Goal: Task Accomplishment & Management: Manage account settings

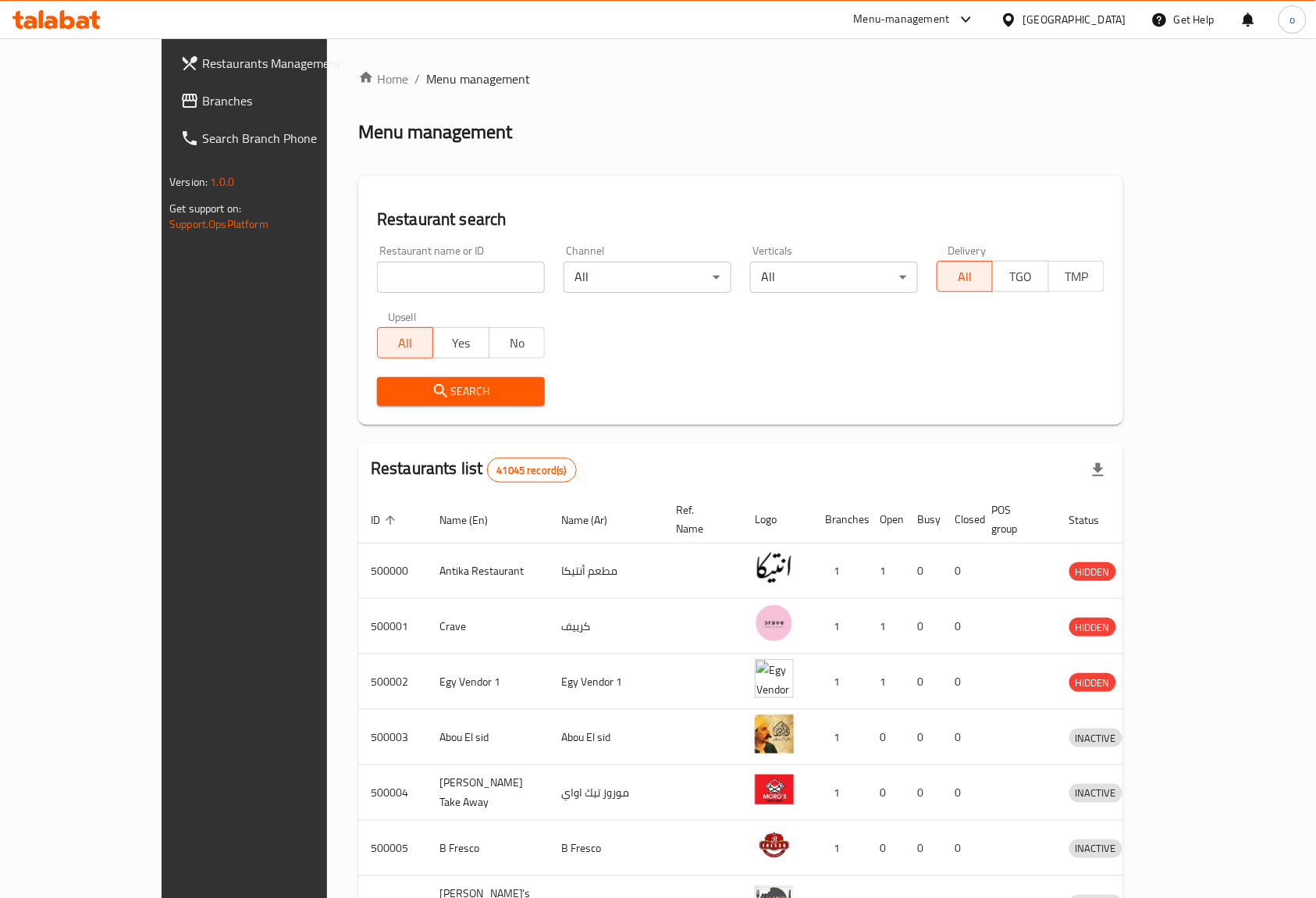
click at [202, 98] on span "Branches" at bounding box center [286, 101] width 167 height 19
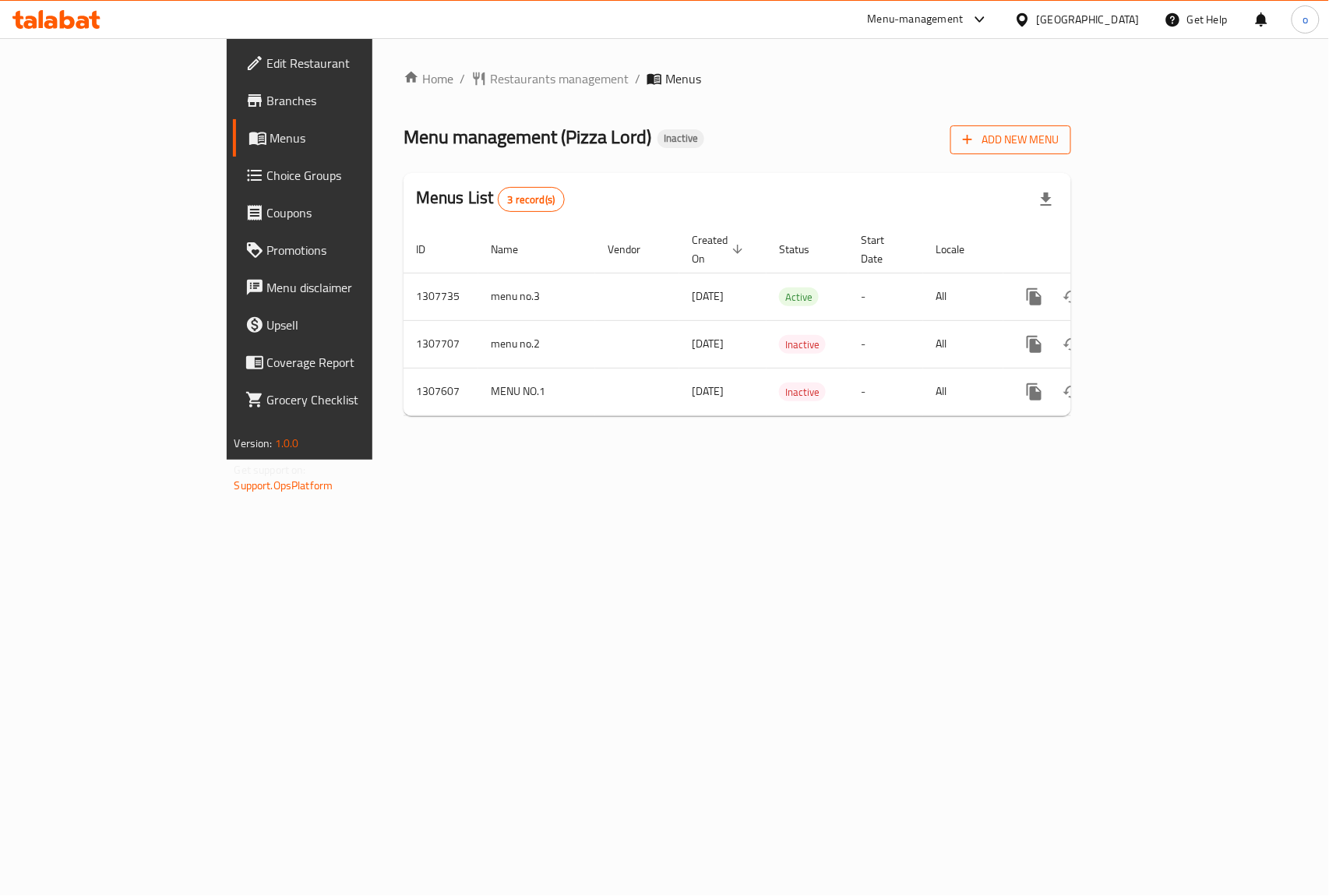
click at [1058, 131] on span "Add New Menu" at bounding box center [1010, 140] width 96 height 20
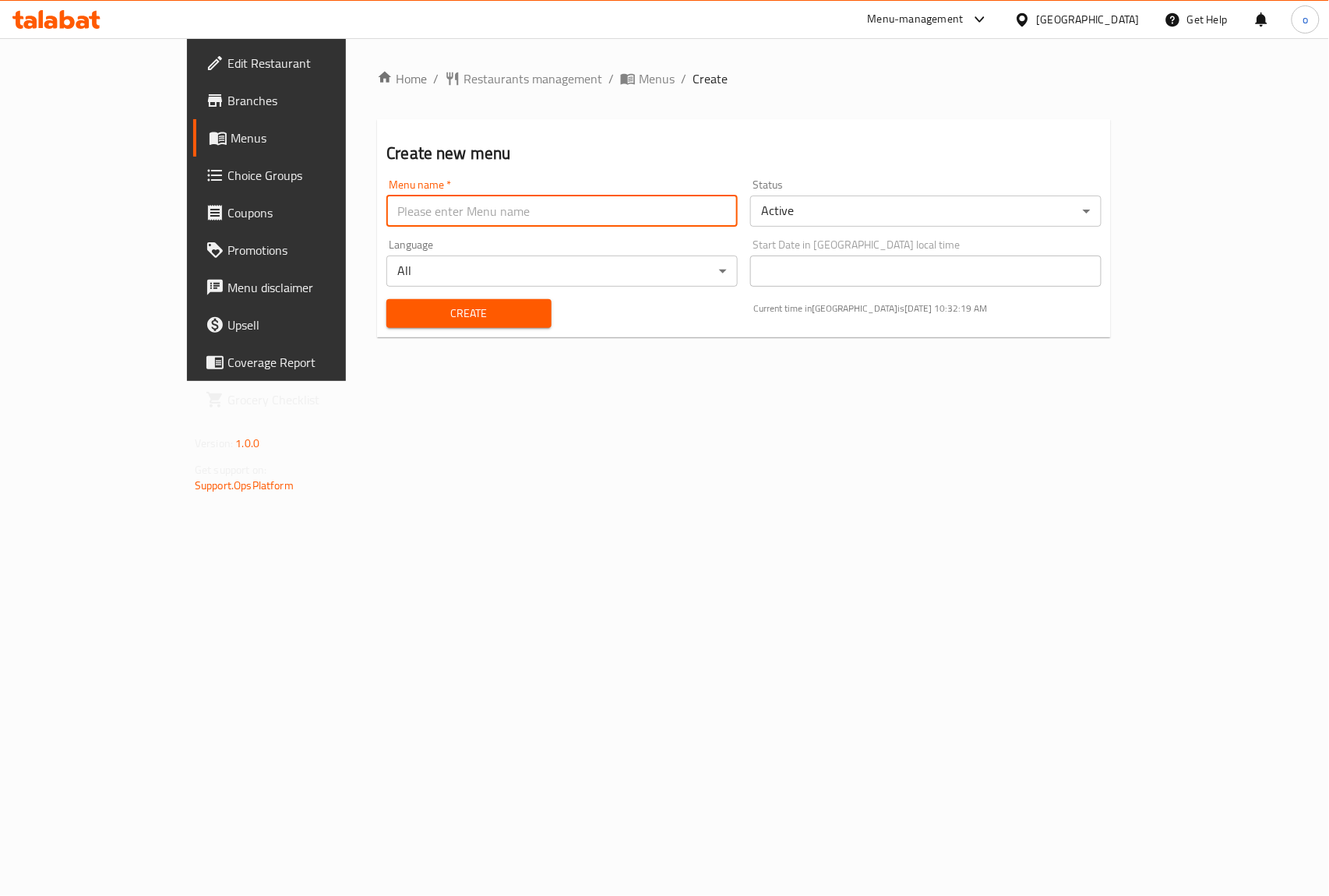
click at [471, 204] on input "text" at bounding box center [562, 211] width 352 height 31
type input "[PERSON_NAME]"
click at [446, 313] on span "Create" at bounding box center [468, 314] width 139 height 20
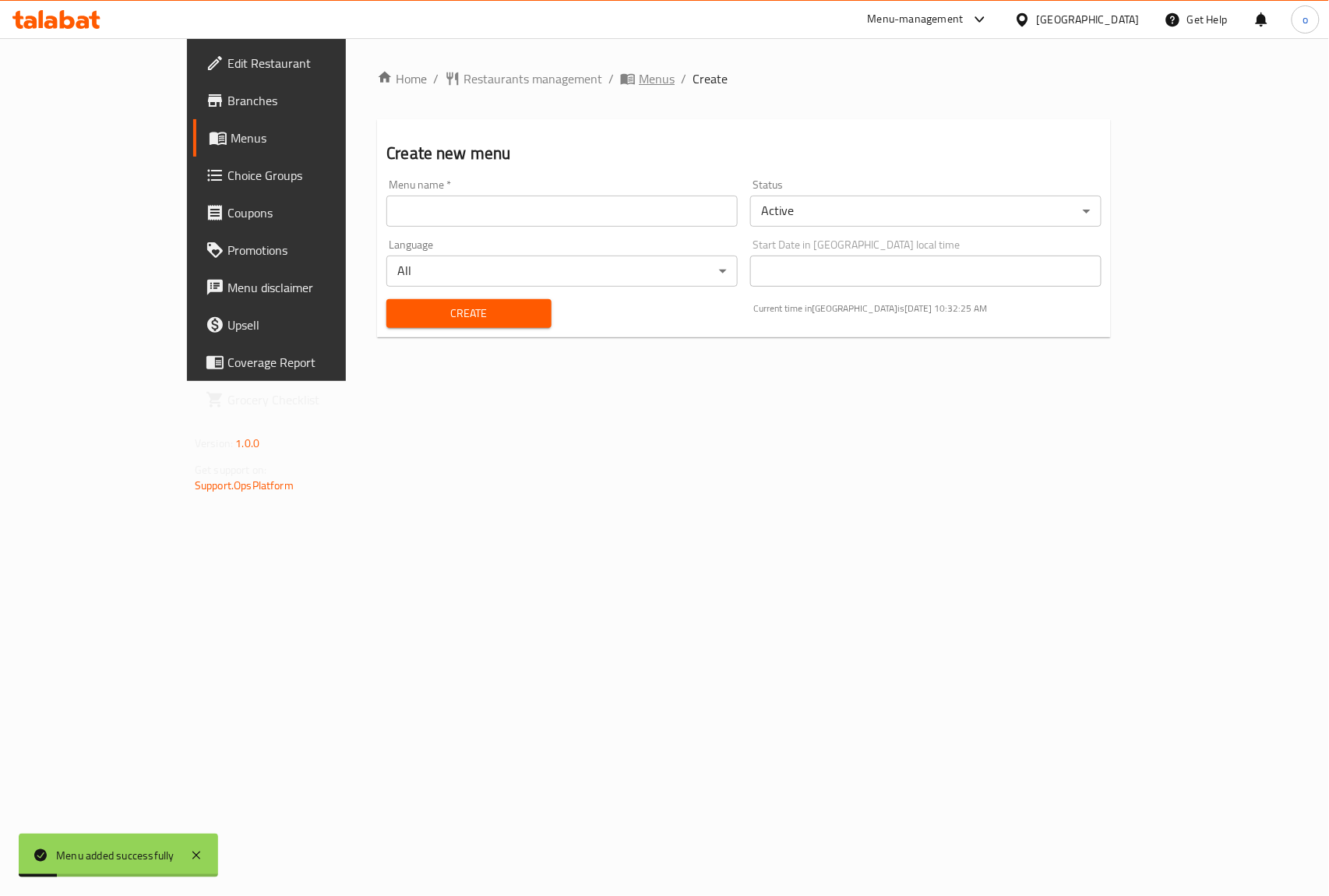
click at [638, 75] on span "Menus" at bounding box center [656, 78] width 36 height 19
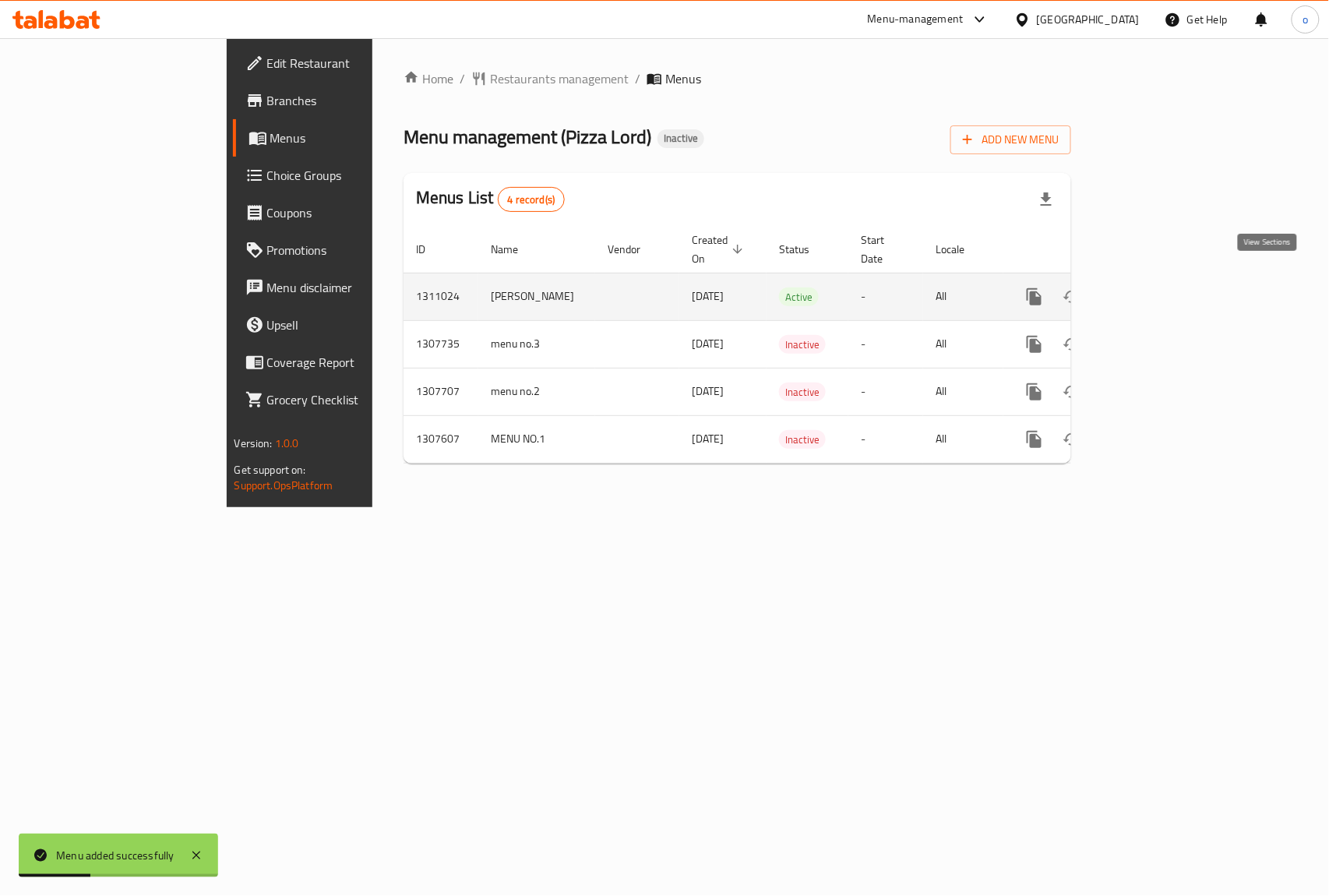
click at [1153, 290] on icon "enhanced table" at bounding box center [1147, 297] width 14 height 14
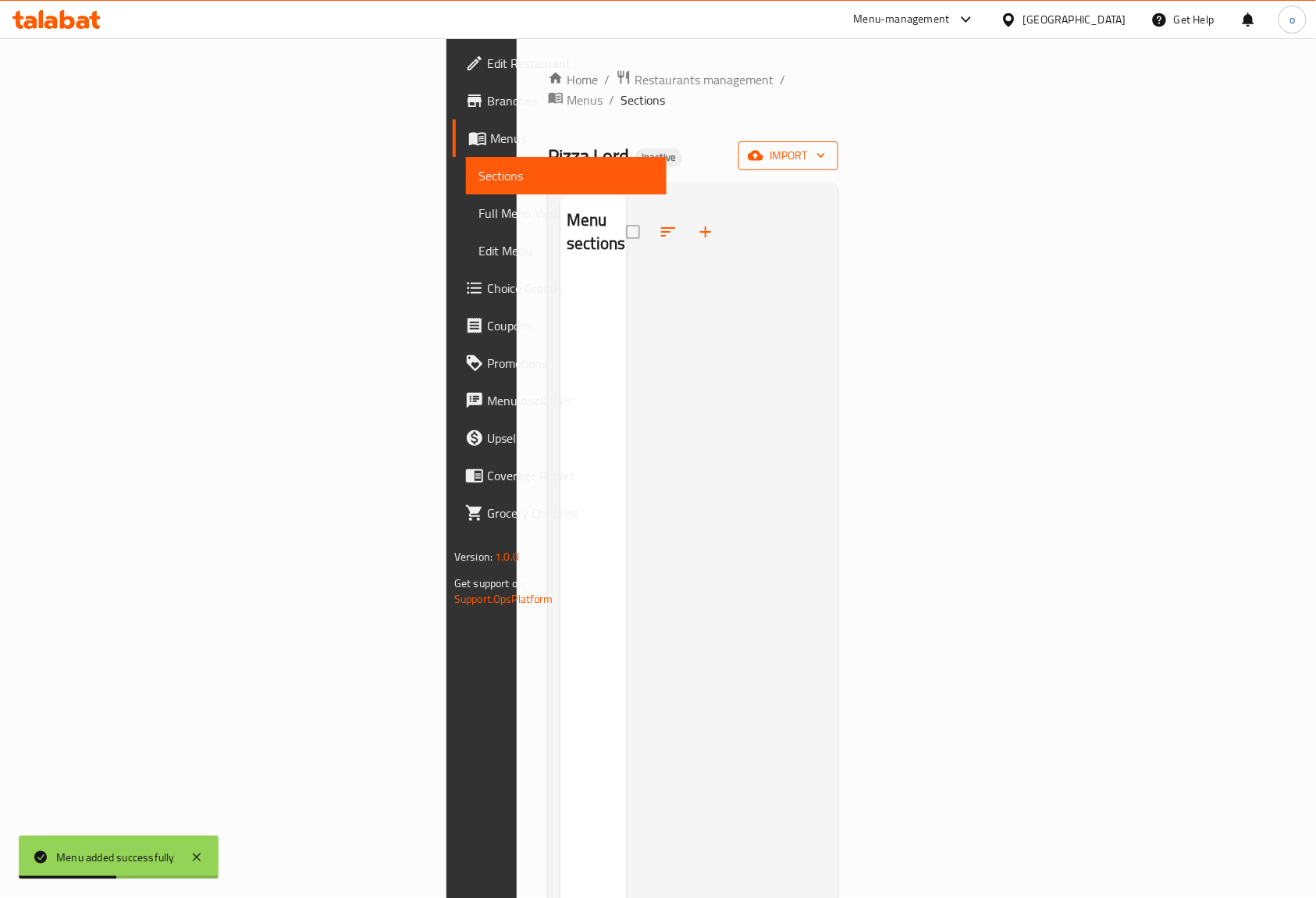
click at [826, 146] on span "import" at bounding box center [787, 156] width 75 height 20
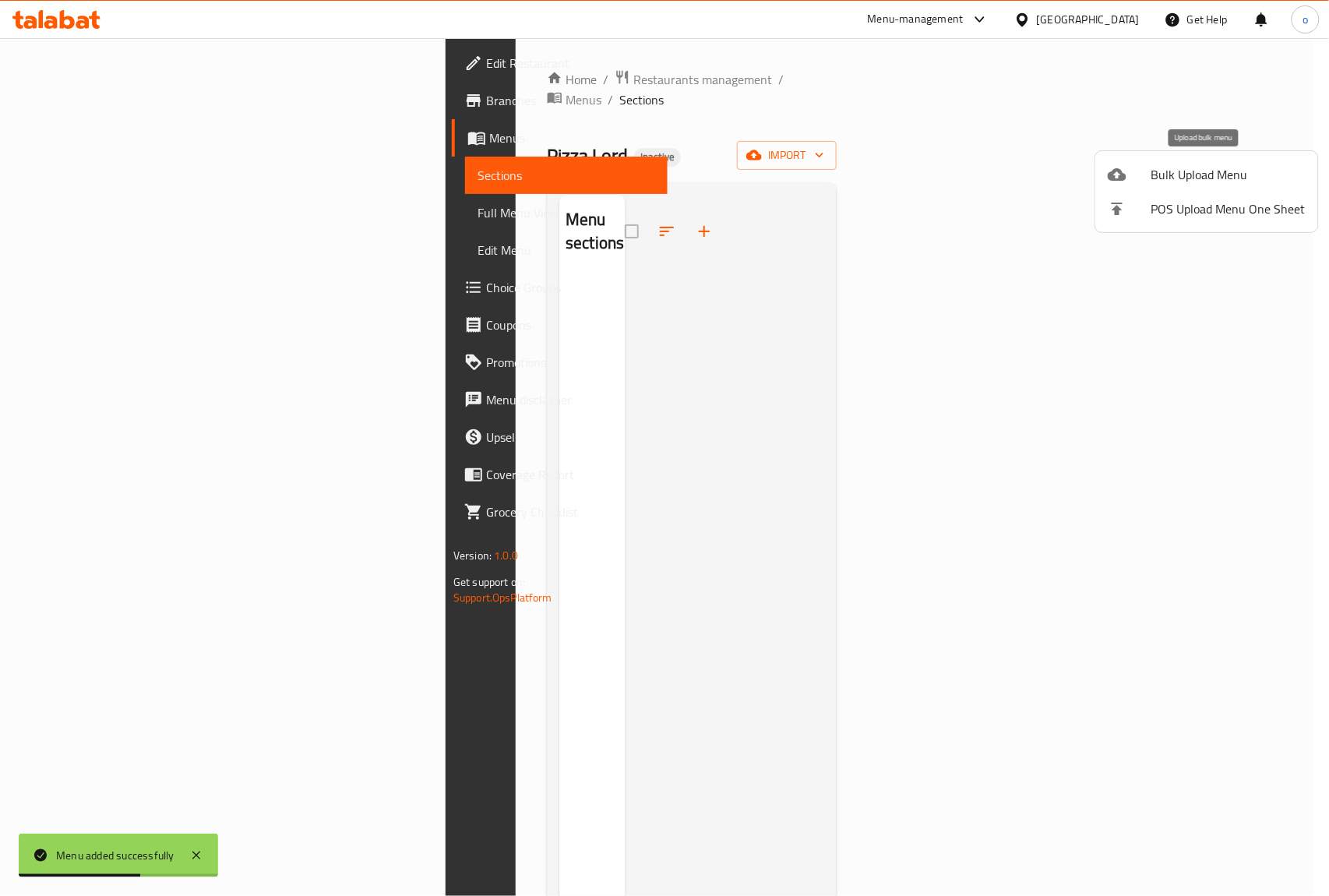
click at [1167, 175] on span "Bulk Upload Menu" at bounding box center [1229, 174] width 154 height 19
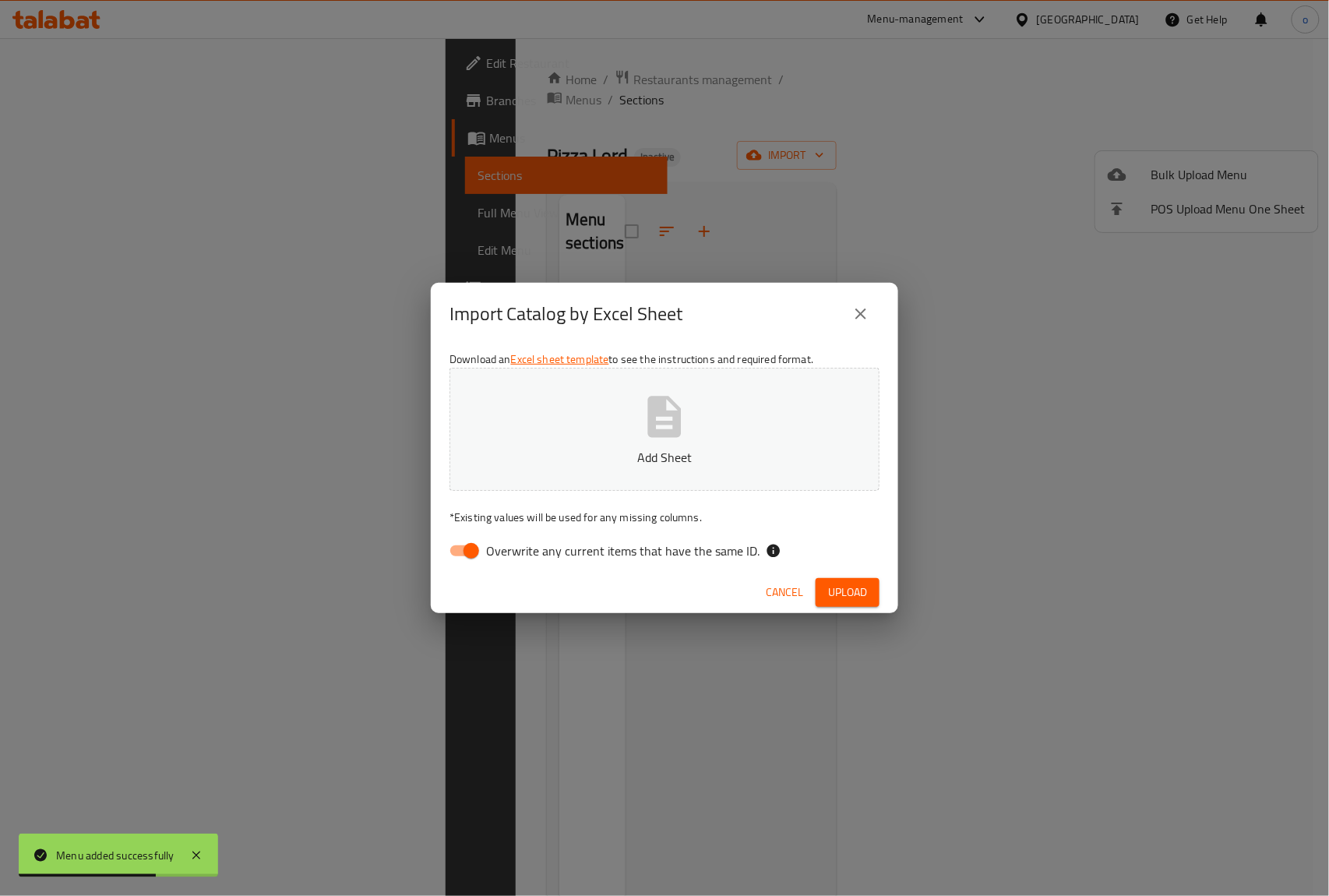
click at [664, 423] on icon "button" at bounding box center [664, 416] width 33 height 41
click at [465, 542] on input "Overwrite any current items that have the same ID." at bounding box center [471, 551] width 89 height 30
checkbox input "false"
click at [854, 594] on span "Upload" at bounding box center [847, 593] width 39 height 20
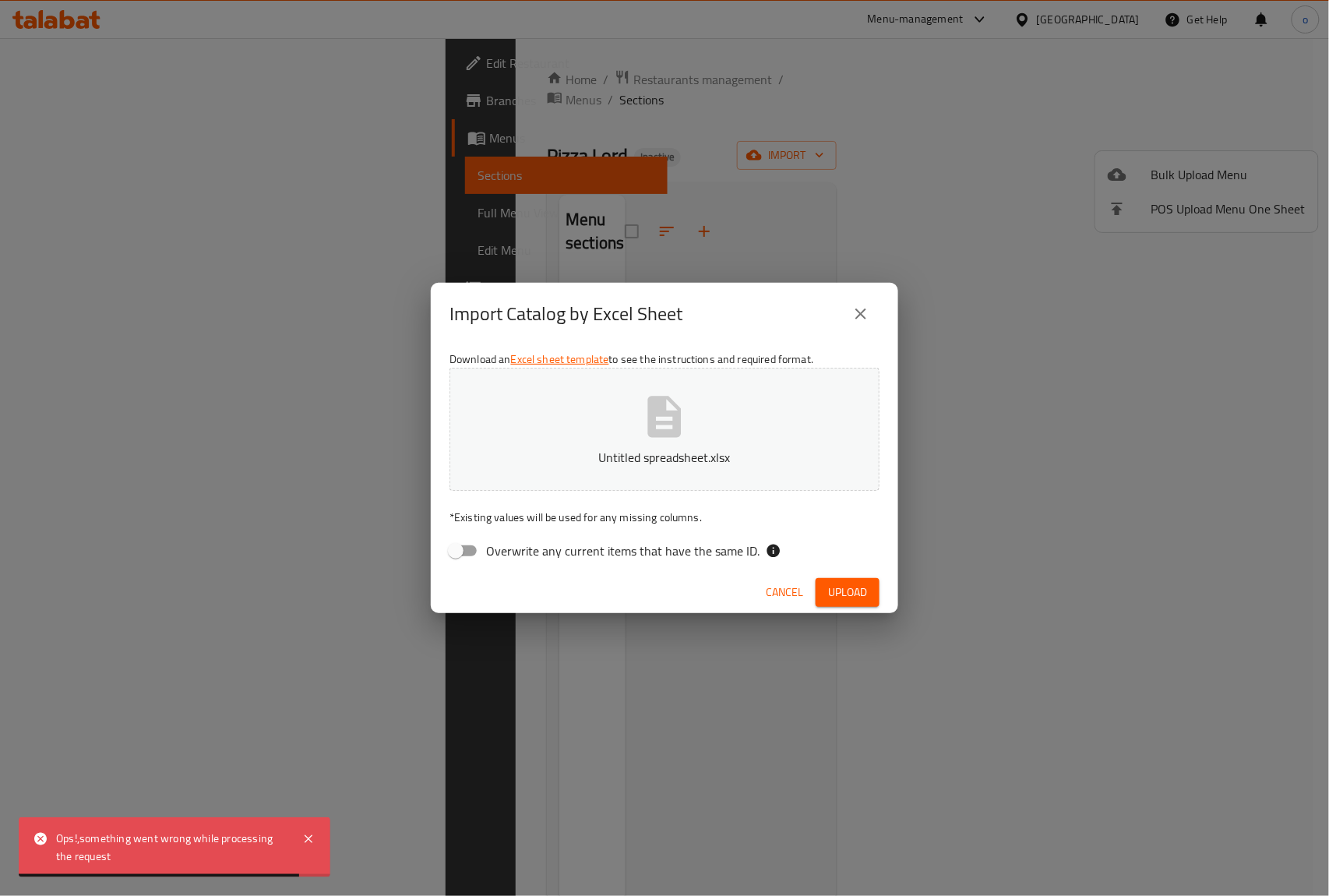
click at [673, 435] on icon "button" at bounding box center [664, 416] width 33 height 41
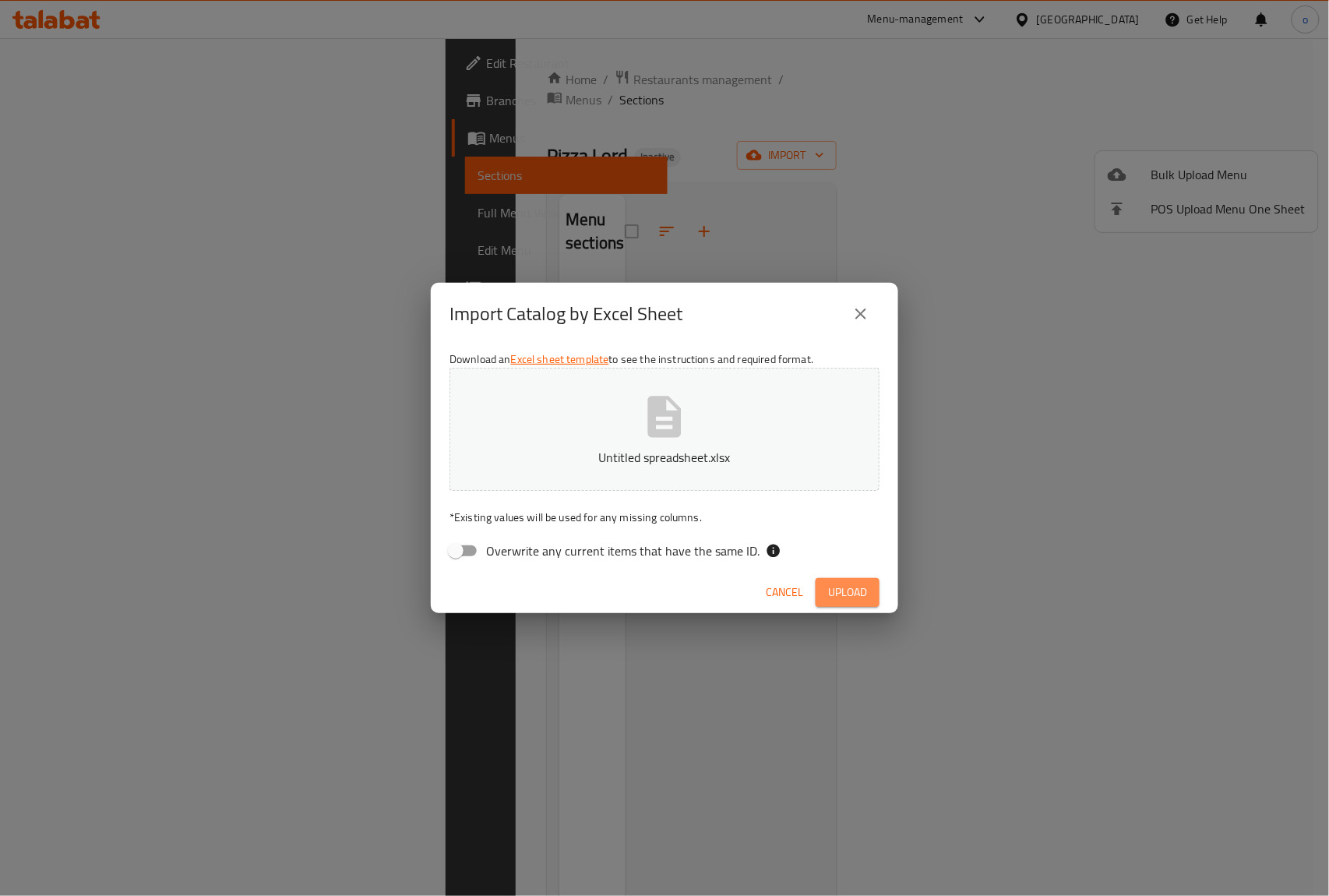
click at [839, 596] on span "Upload" at bounding box center [847, 593] width 39 height 20
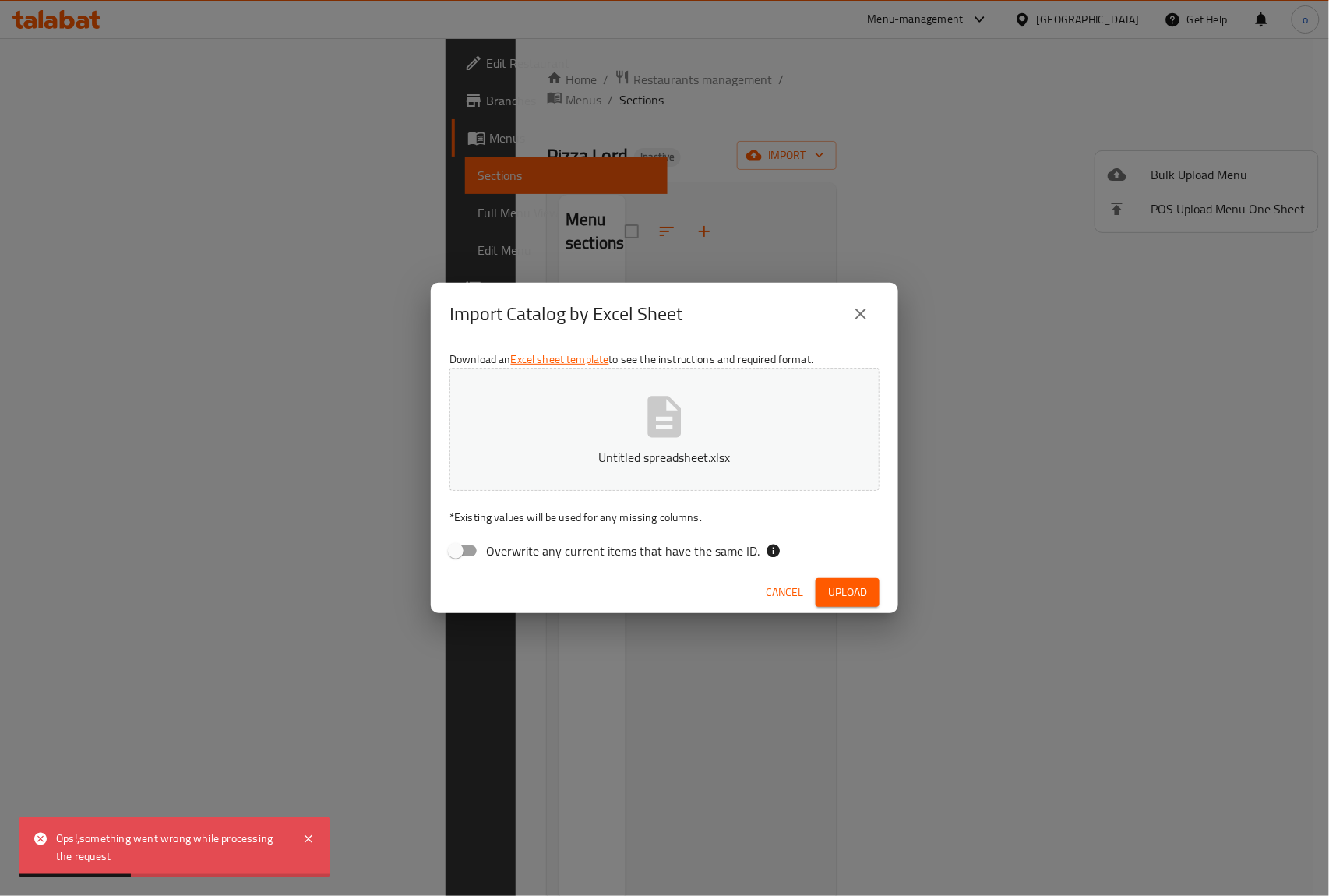
click at [863, 323] on icon "close" at bounding box center [860, 314] width 19 height 19
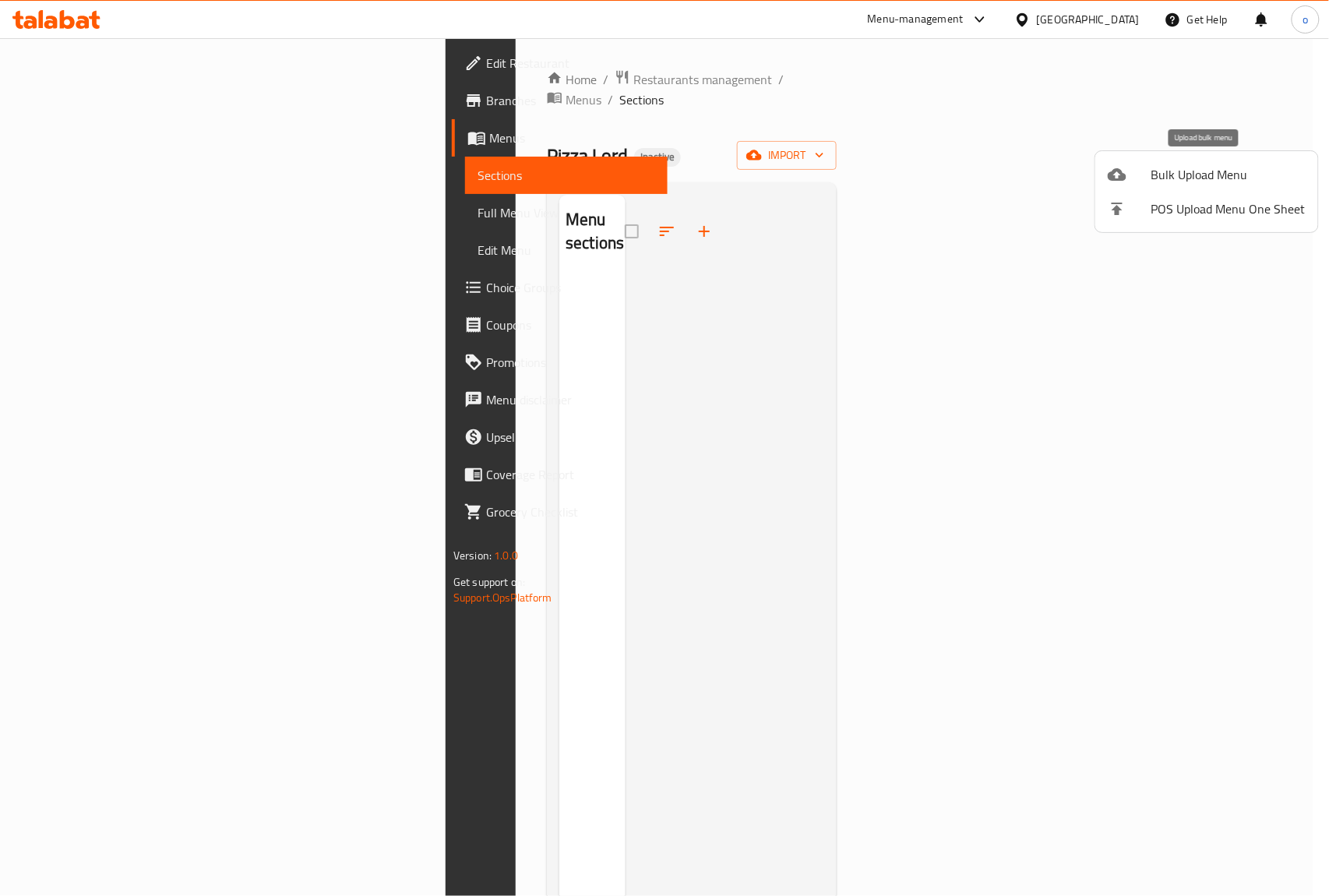
click at [1254, 179] on span "Bulk Upload Menu" at bounding box center [1229, 174] width 154 height 19
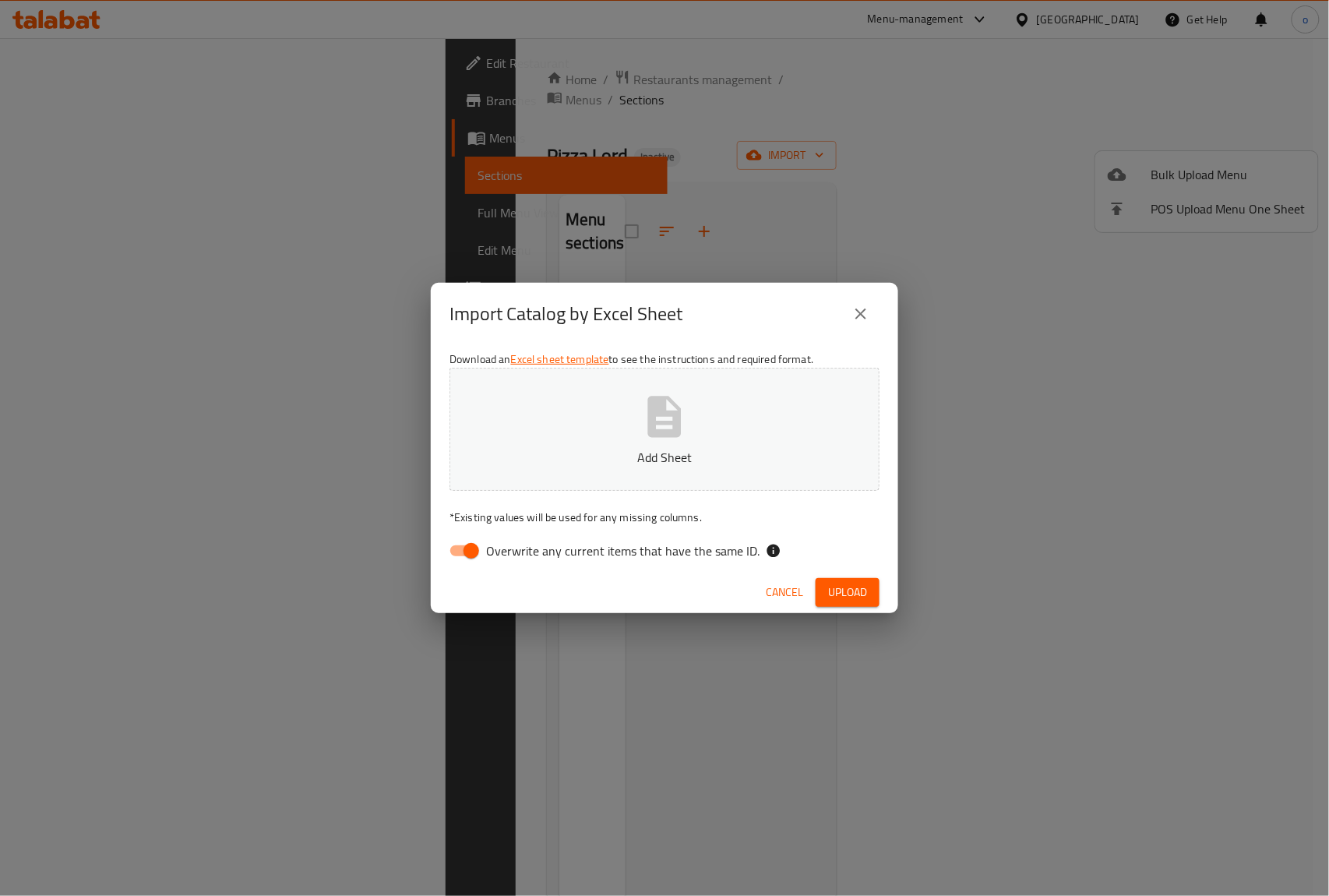
click at [720, 424] on button "Add Sheet" at bounding box center [664, 429] width 430 height 123
click at [468, 545] on input "Overwrite any current items that have the same ID." at bounding box center [471, 551] width 89 height 30
checkbox input "false"
click at [833, 598] on span "Upload" at bounding box center [847, 593] width 39 height 20
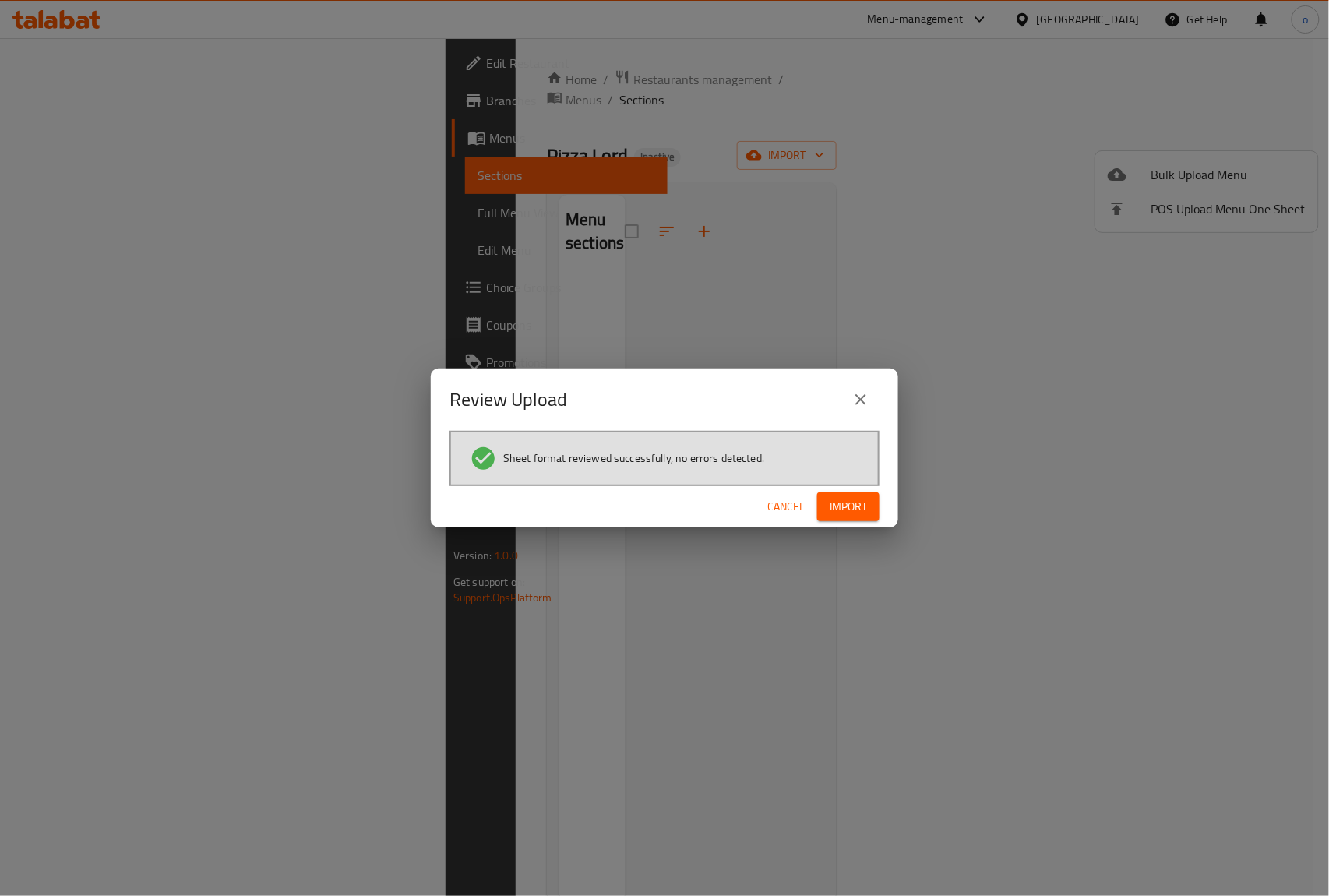
click at [862, 505] on span "Import" at bounding box center [848, 507] width 38 height 20
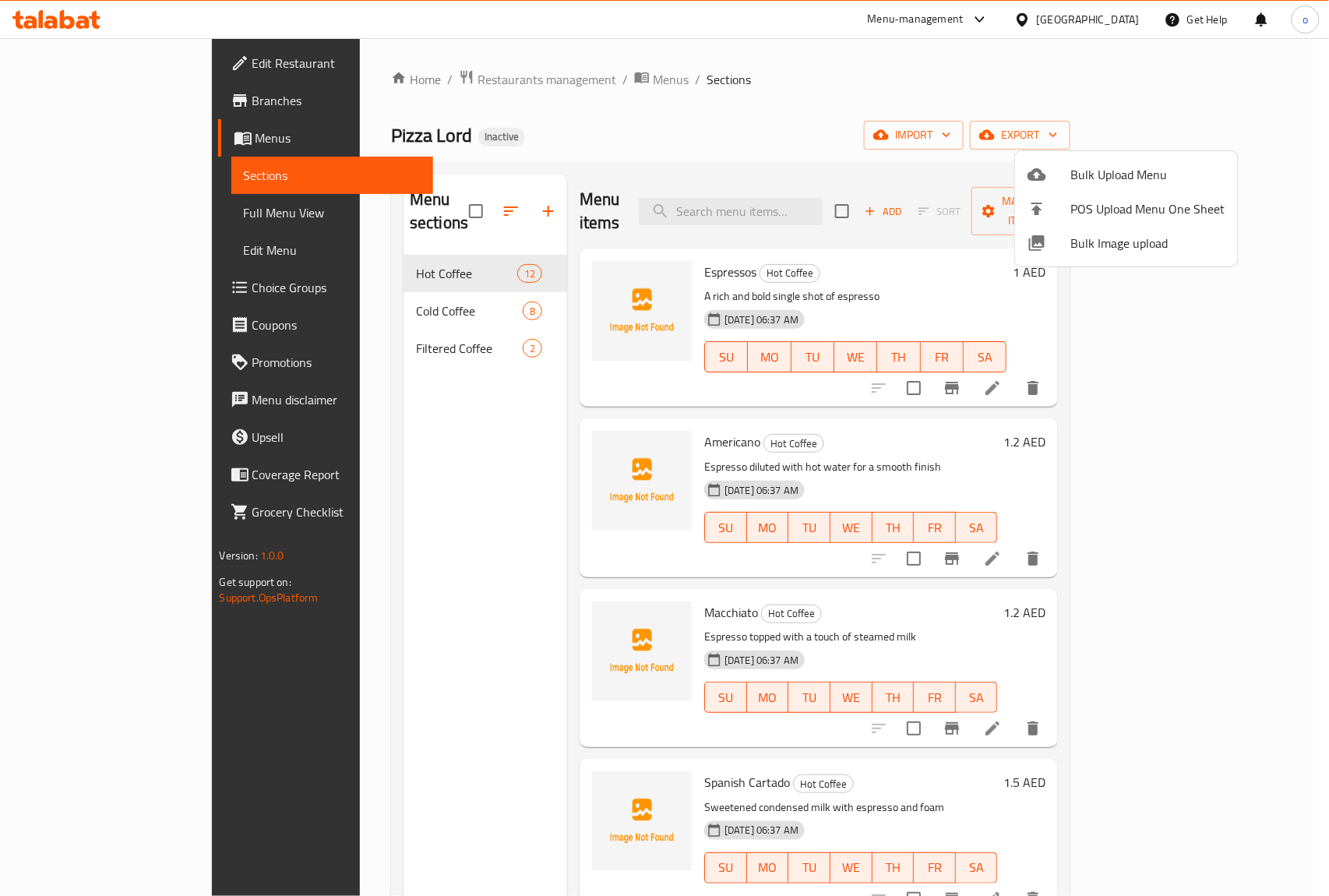
click at [425, 428] on div at bounding box center [664, 448] width 1329 height 896
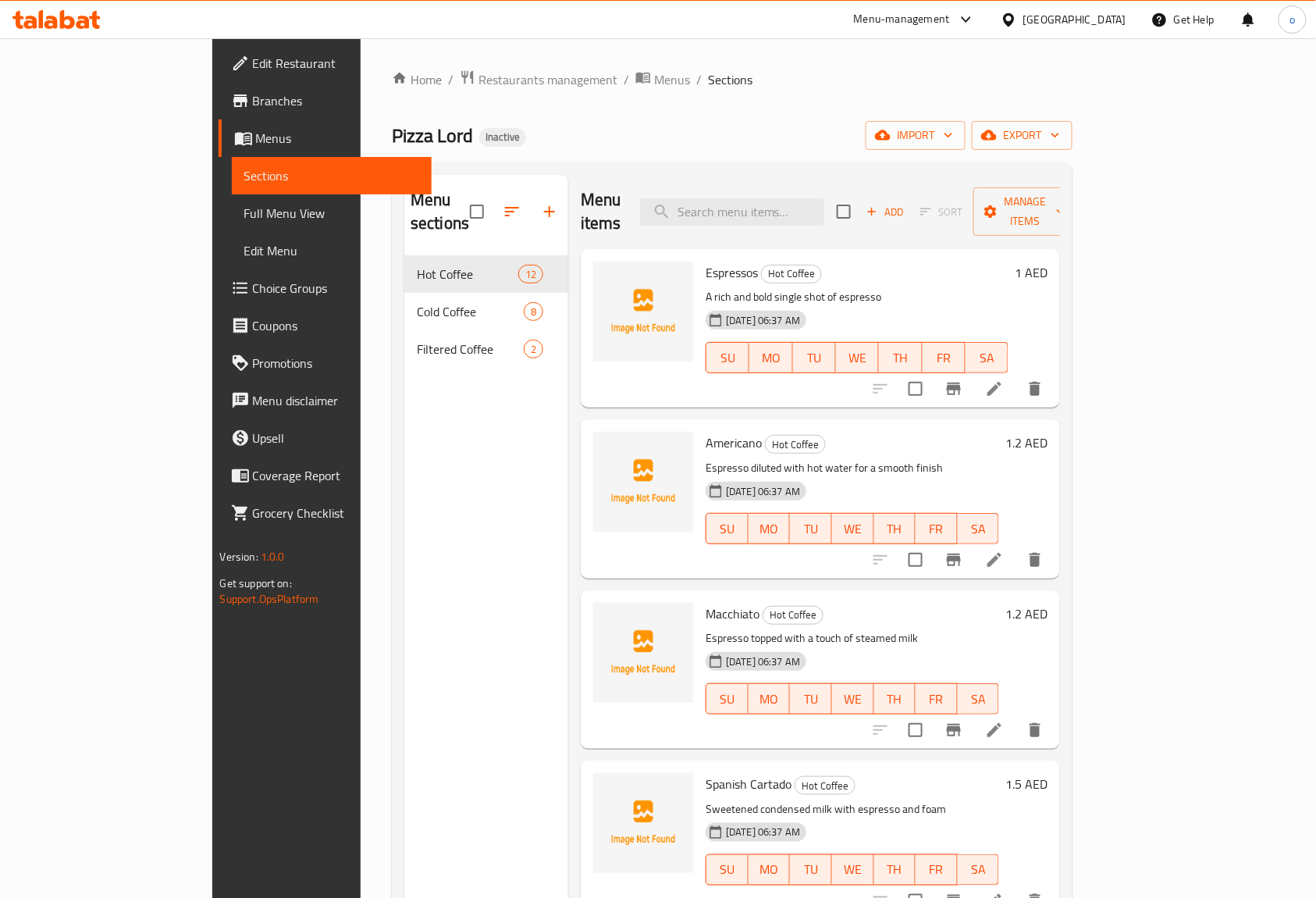
click at [245, 208] on span "Full Menu View" at bounding box center [332, 213] width 175 height 19
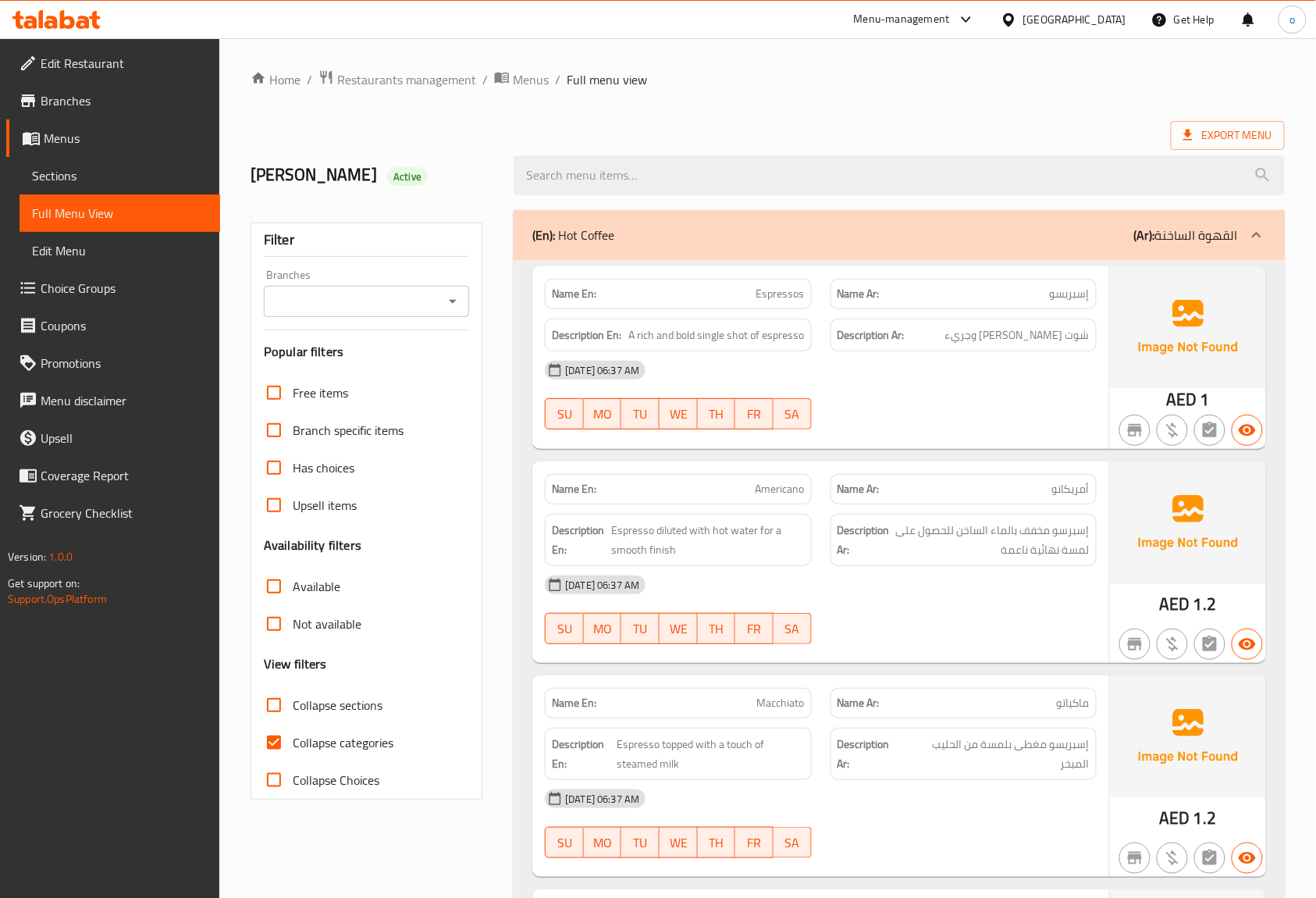
click at [273, 738] on input "Collapse categories" at bounding box center [274, 742] width 38 height 38
checkbox input "false"
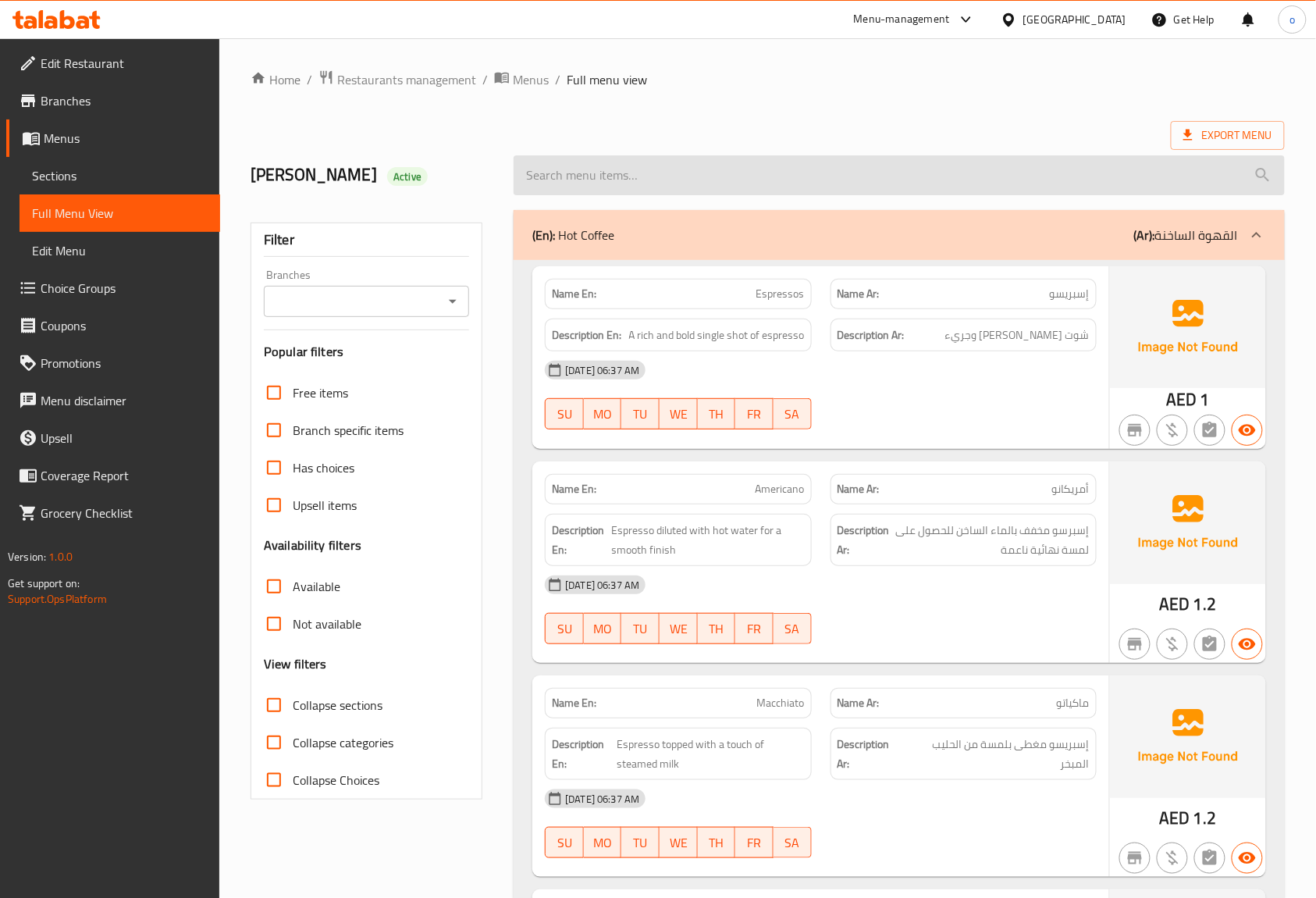
click at [718, 182] on input "search" at bounding box center [899, 175] width 771 height 40
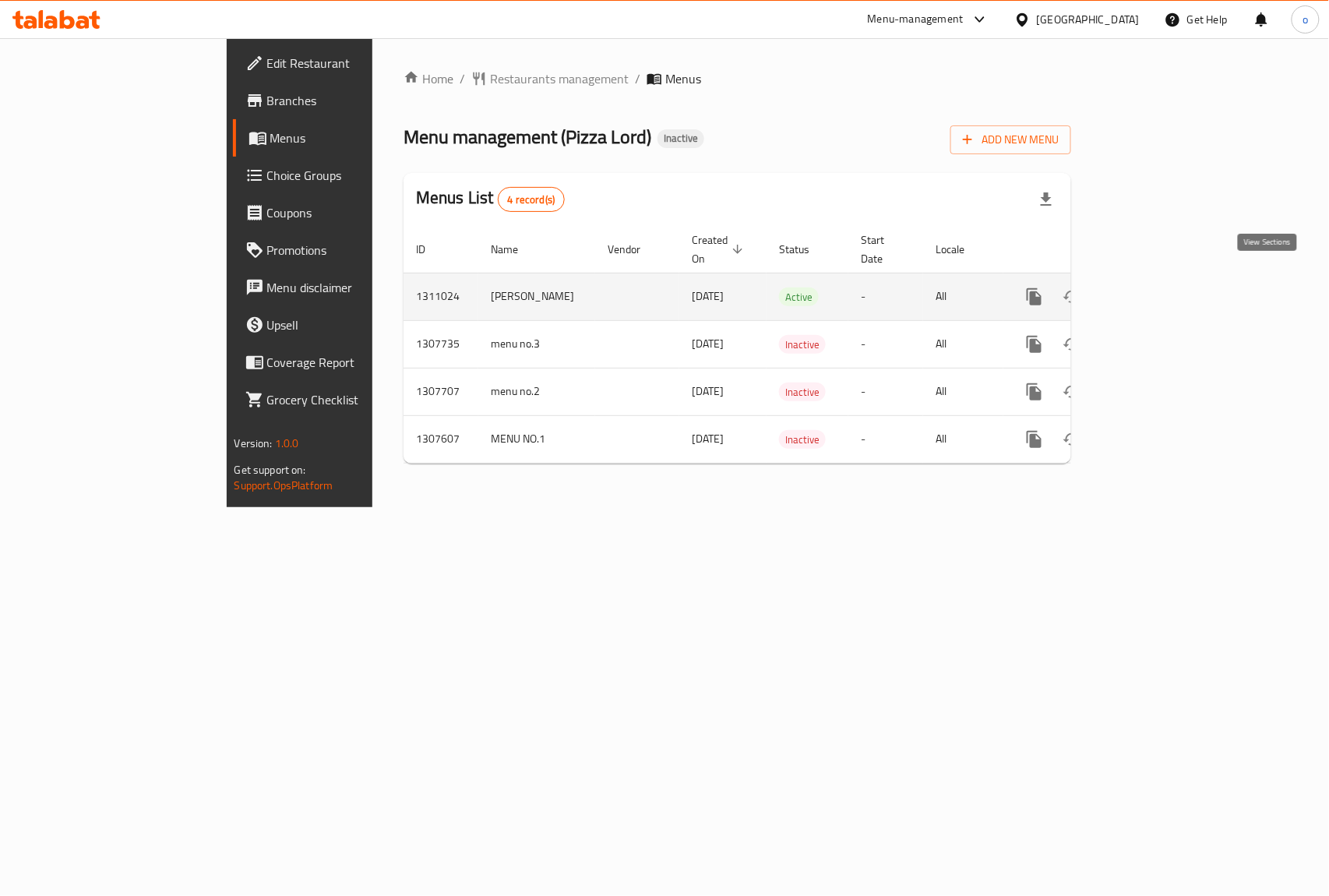
click at [1165, 282] on link "enhanced table" at bounding box center [1147, 297] width 38 height 38
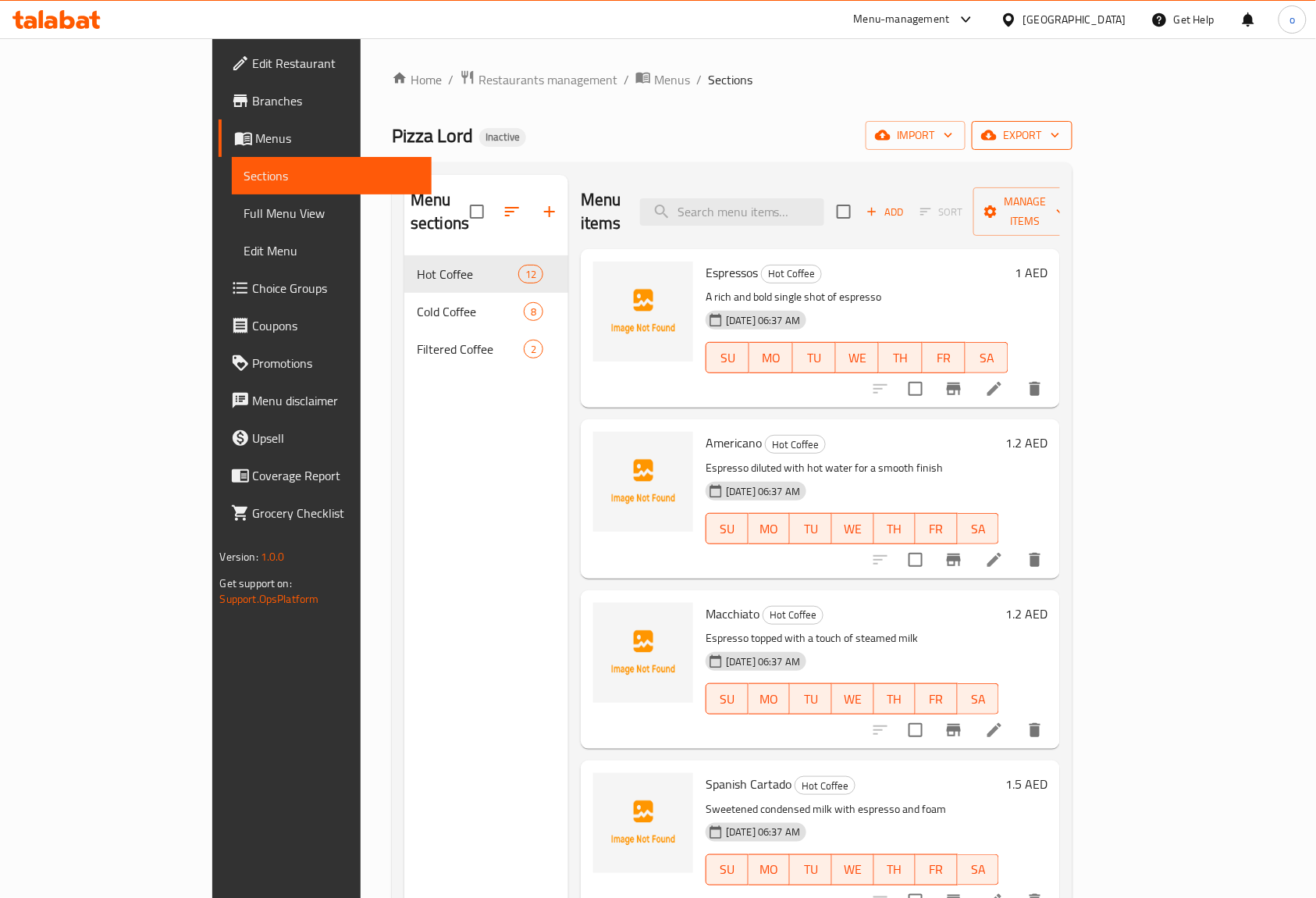
click at [1060, 139] on span "export" at bounding box center [1022, 136] width 76 height 20
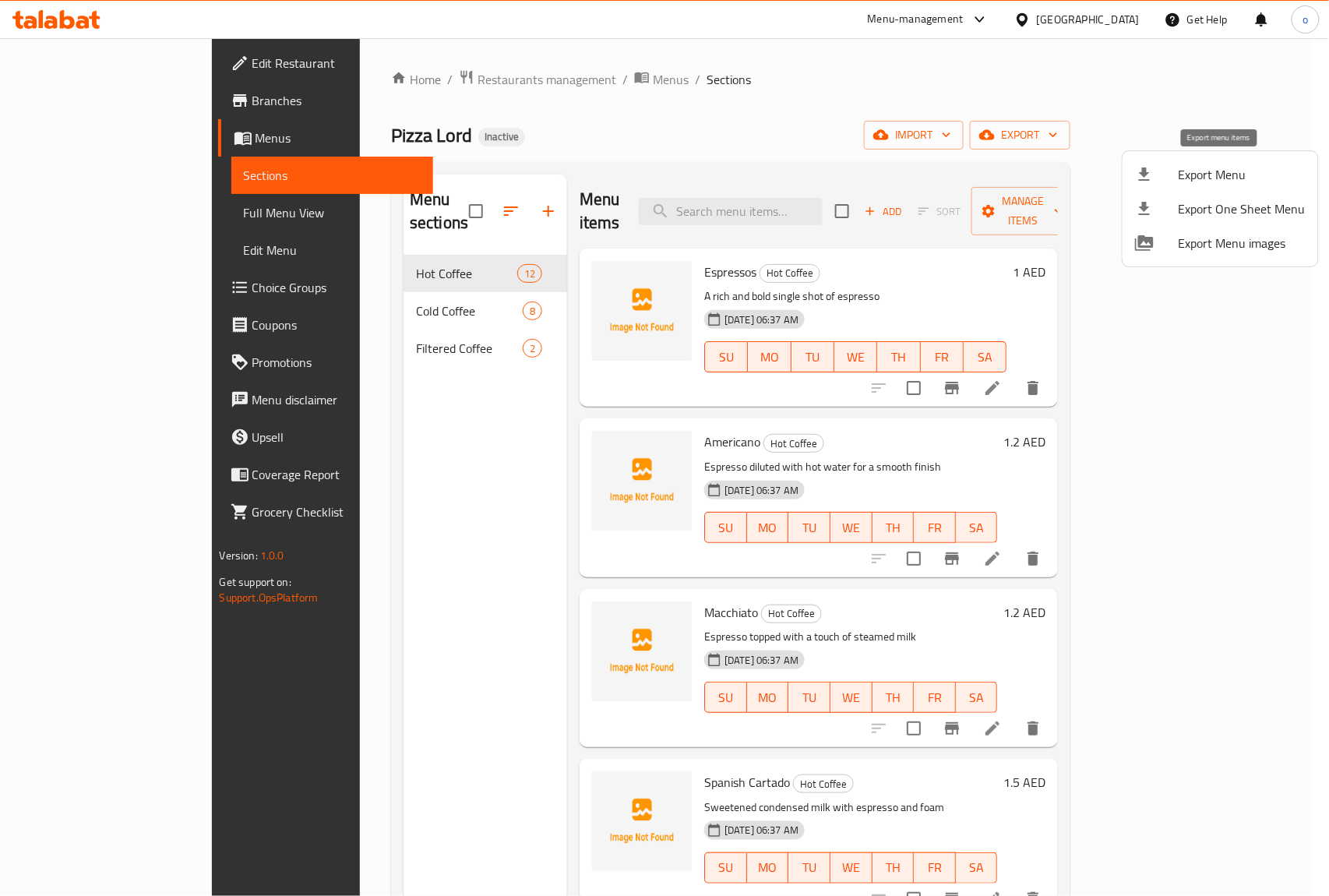
click at [1218, 175] on span "Export Menu" at bounding box center [1242, 174] width 127 height 19
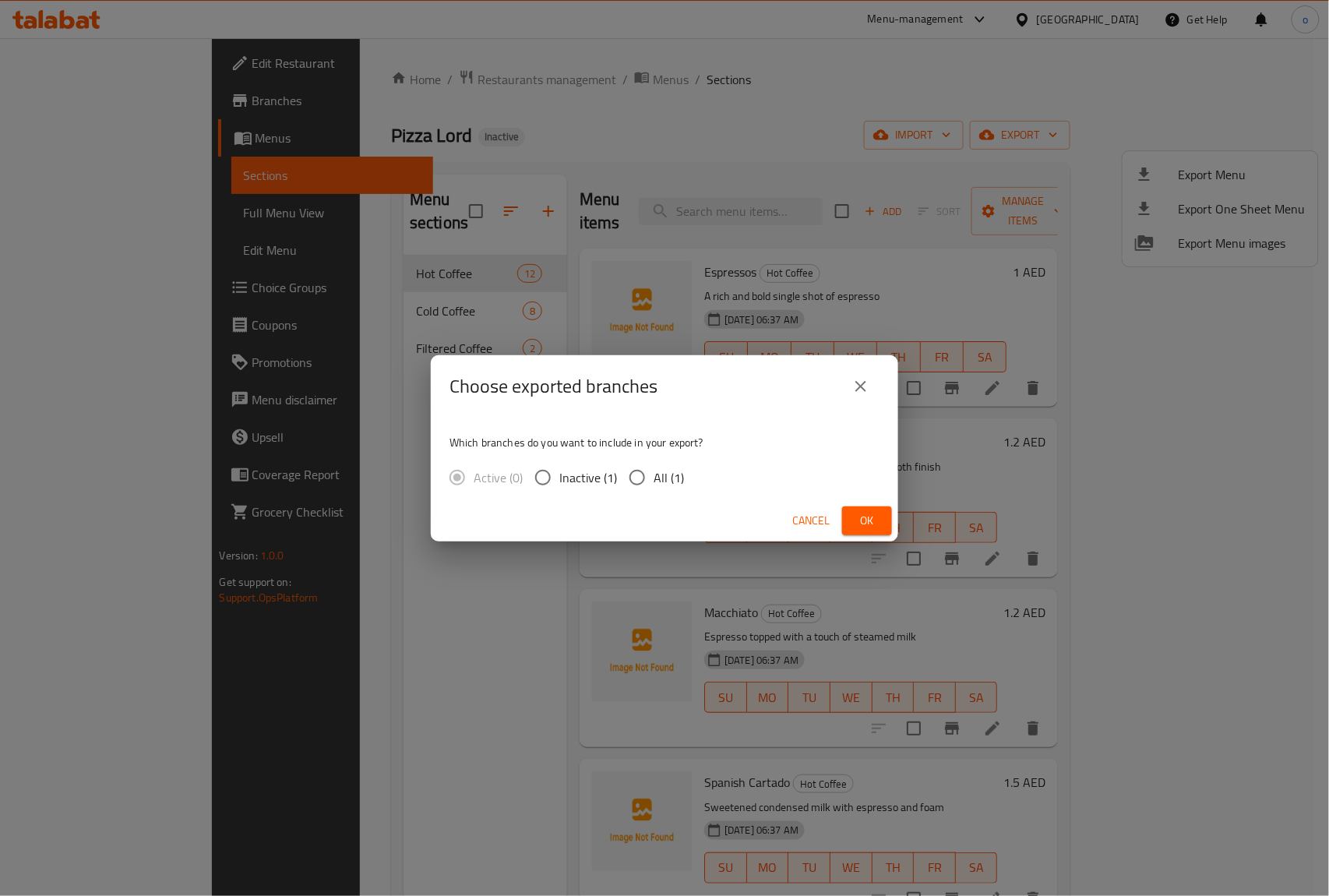
click at [638, 475] on input "All (1)" at bounding box center [637, 477] width 32 height 32
radio input "true"
click at [864, 384] on icon "close" at bounding box center [860, 386] width 19 height 19
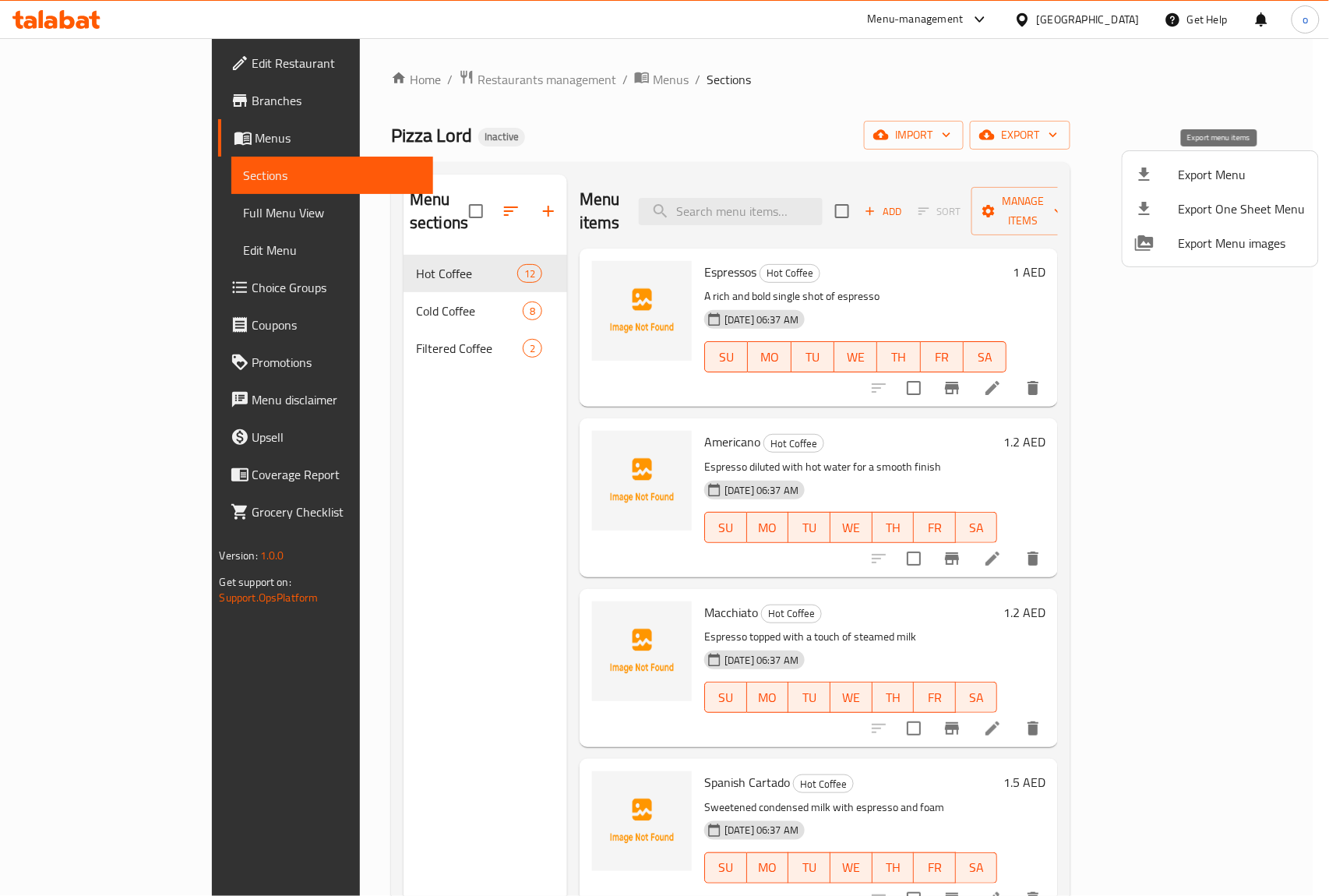
click at [1264, 172] on span "Export Menu" at bounding box center [1242, 174] width 127 height 19
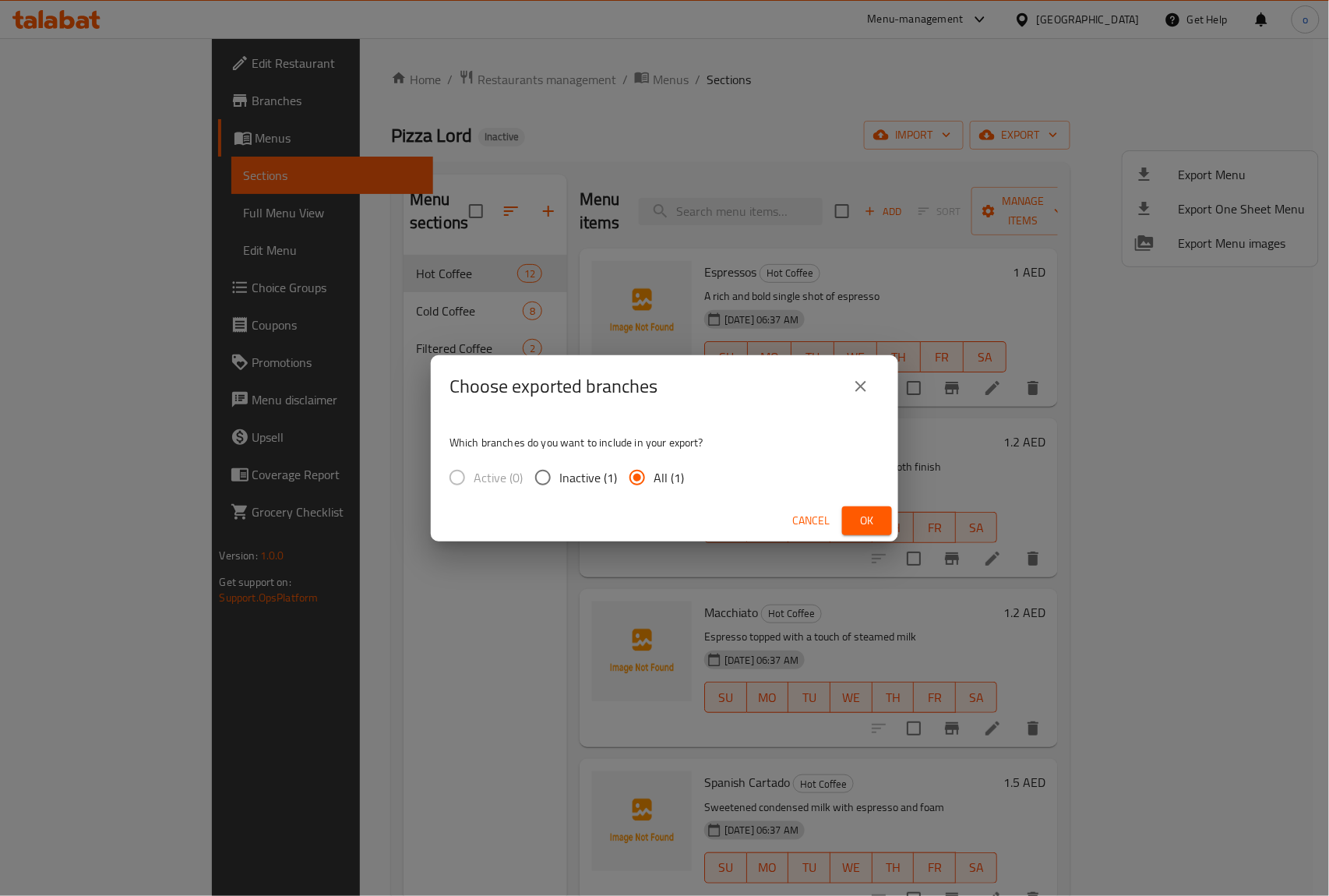
drag, startPoint x: 638, startPoint y: 474, endPoint x: 674, endPoint y: 471, distance: 36.1
click at [638, 472] on input "All (1)" at bounding box center [637, 477] width 32 height 32
click at [876, 525] on span "Ok" at bounding box center [867, 521] width 25 height 20
